Goal: Information Seeking & Learning: Learn about a topic

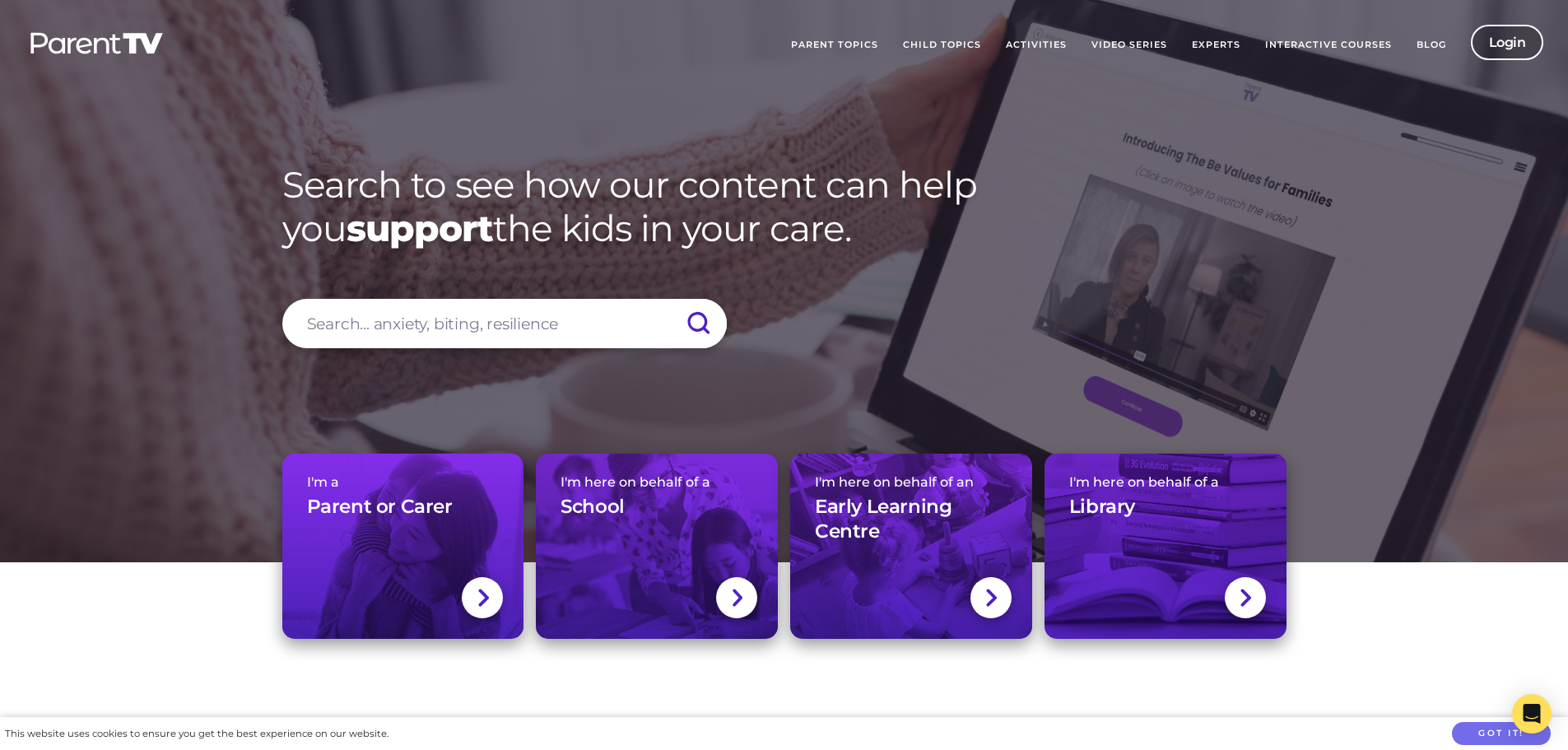
click at [1514, 37] on link "Login" at bounding box center [1507, 42] width 73 height 35
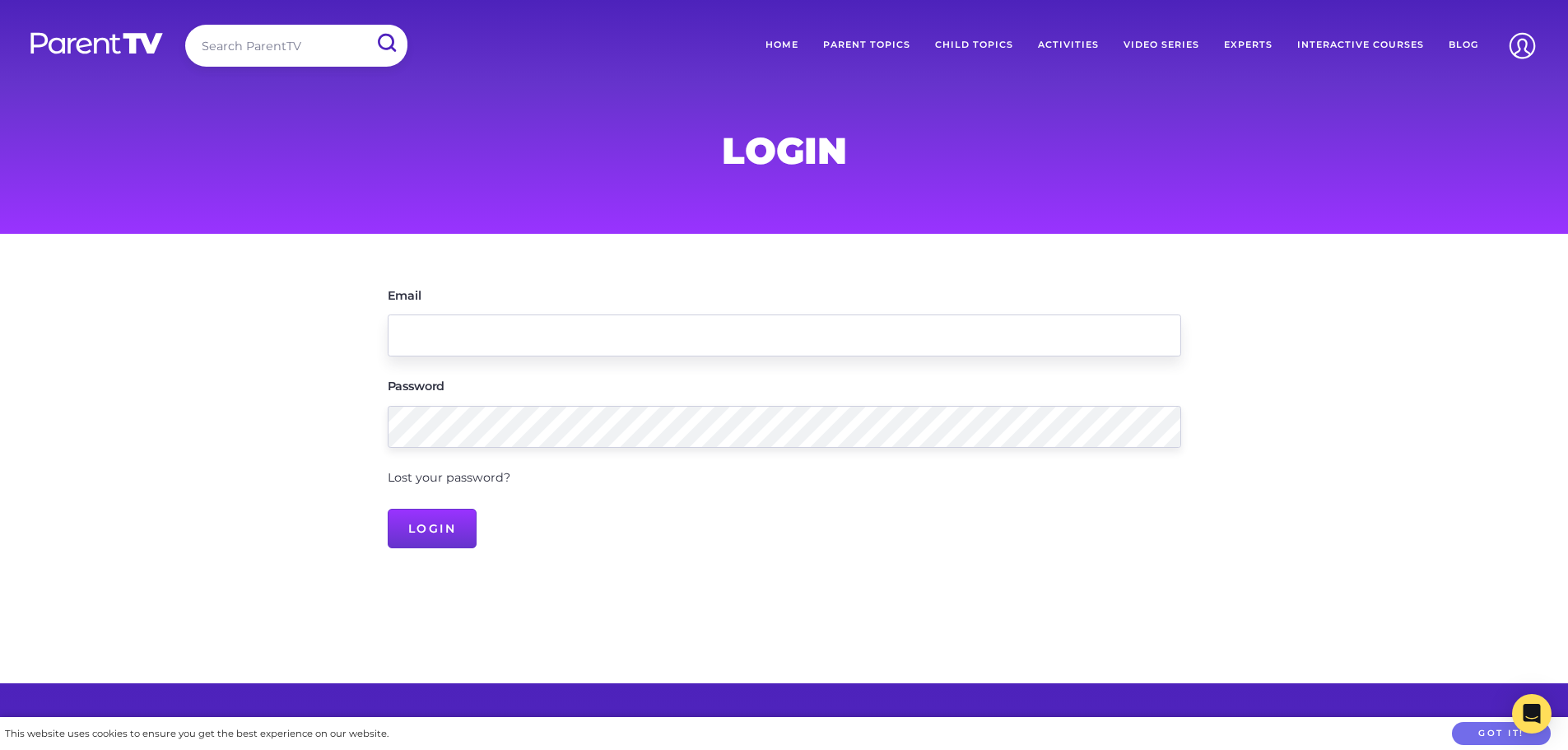
click at [532, 352] on input "Email" at bounding box center [785, 335] width 793 height 42
type input "[EMAIL_ADDRESS][DOMAIN_NAME]"
click at [388, 509] on input "Login" at bounding box center [433, 528] width 89 height 40
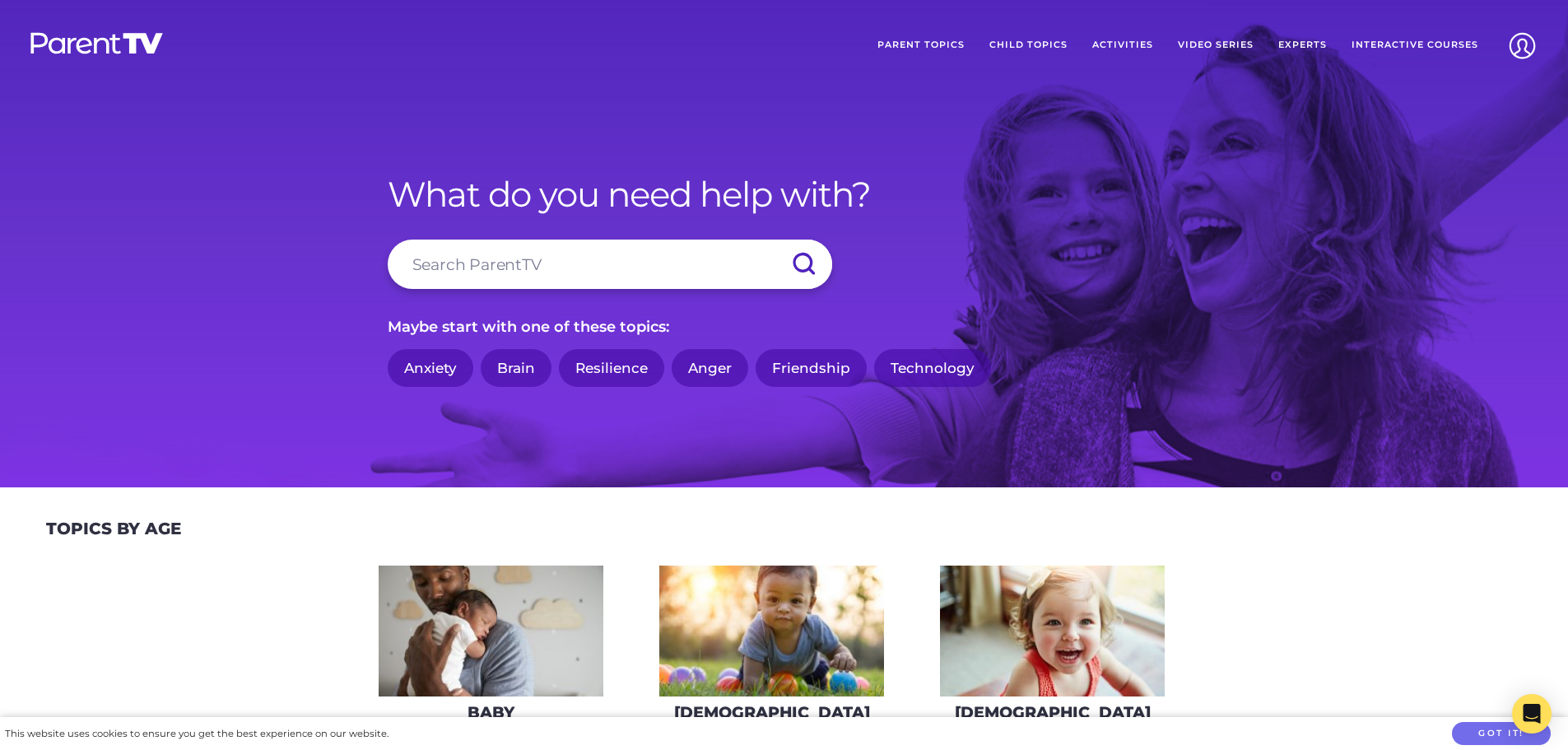
click at [460, 270] on input "search" at bounding box center [611, 265] width 445 height 50
type input "preschool stealing"
click at [775, 240] on input "submit" at bounding box center [803, 265] width 58 height 50
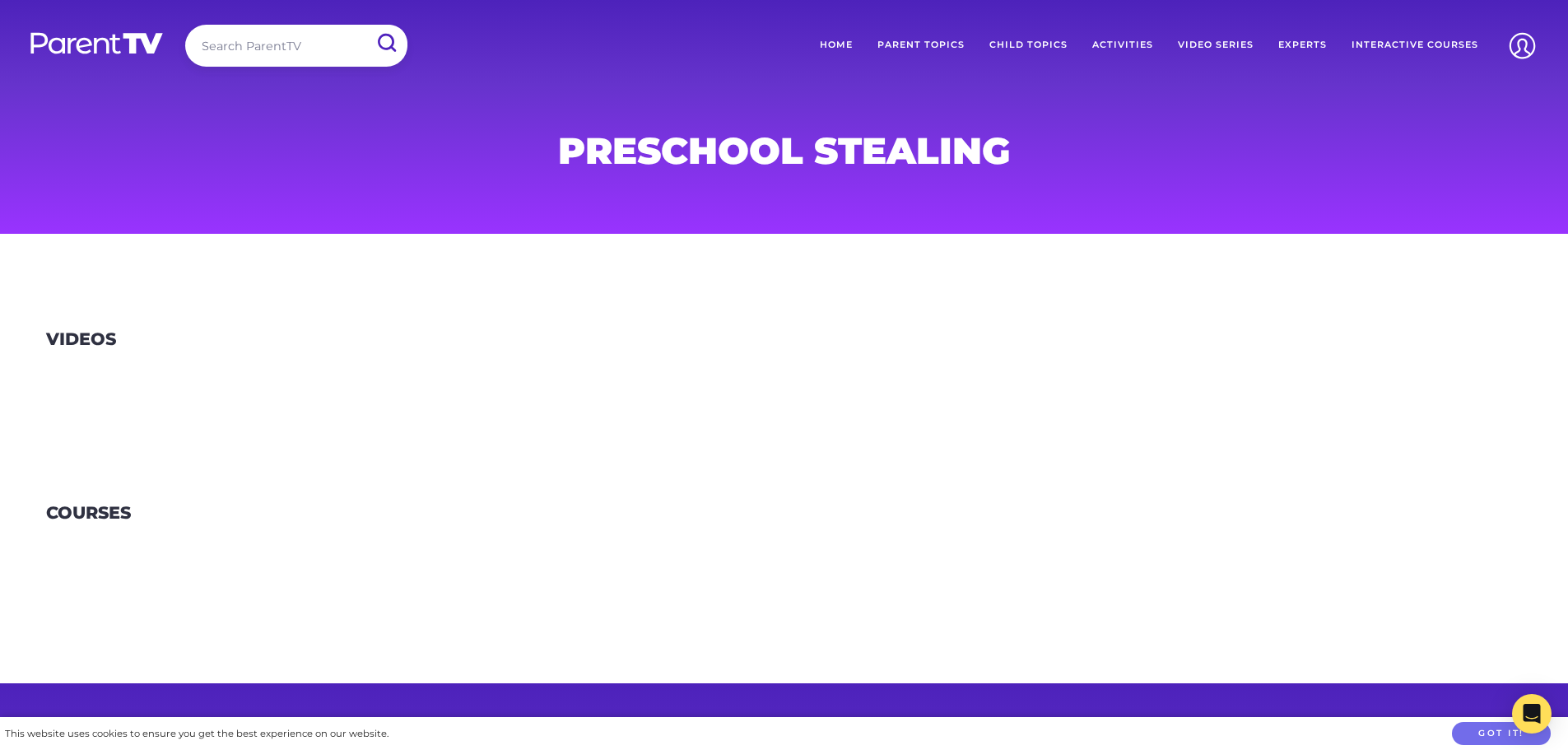
click at [247, 357] on div at bounding box center [784, 375] width 1568 height 46
click at [298, 61] on input "search" at bounding box center [296, 46] width 222 height 42
type input "stealing"
click at [374, 45] on input "submit" at bounding box center [386, 43] width 40 height 35
